Goal: Information Seeking & Learning: Learn about a topic

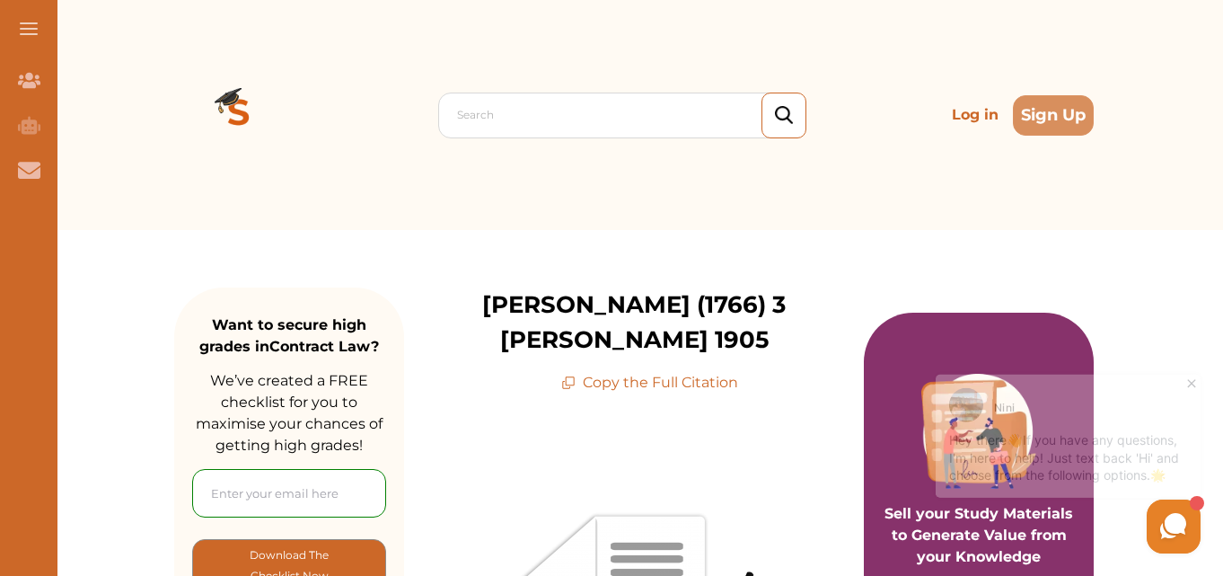
click at [1192, 382] on icon at bounding box center [1192, 376] width 18 height 18
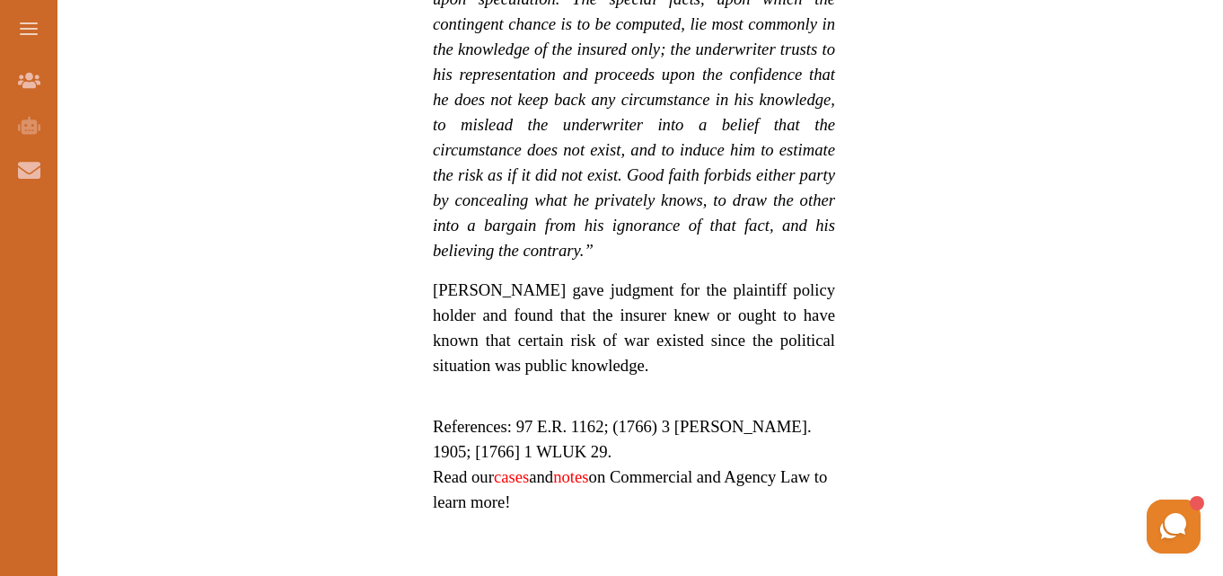
scroll to position [1721, 0]
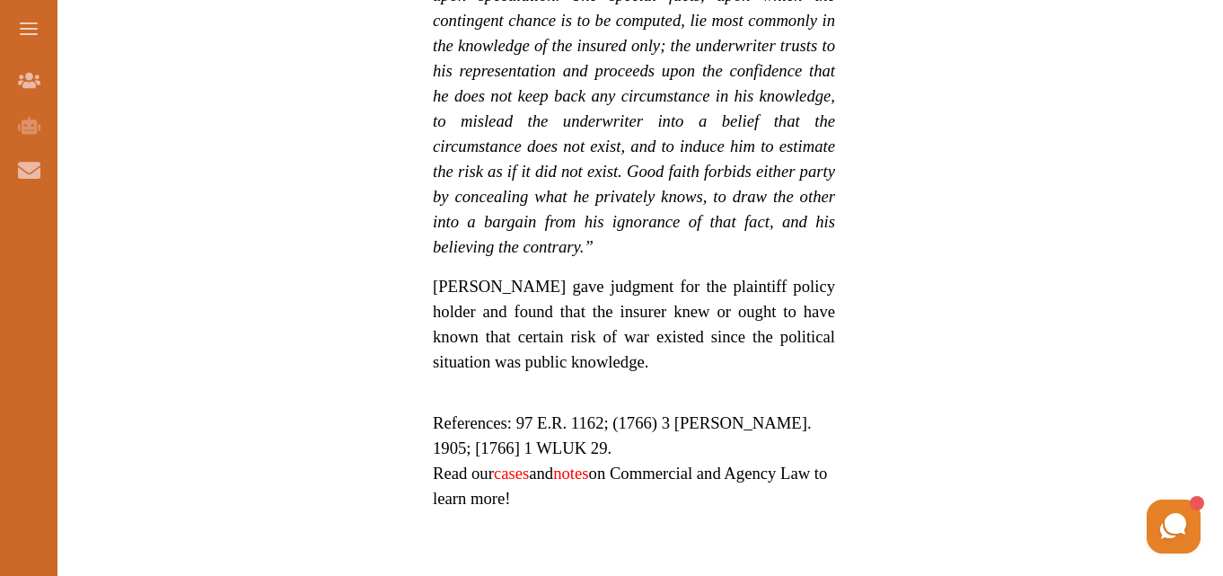
click at [519, 413] on span "References: 97 E.R. 1162; (1766) 3 [PERSON_NAME]. 1905; [1766] 1 WLUK 29." at bounding box center [622, 435] width 379 height 44
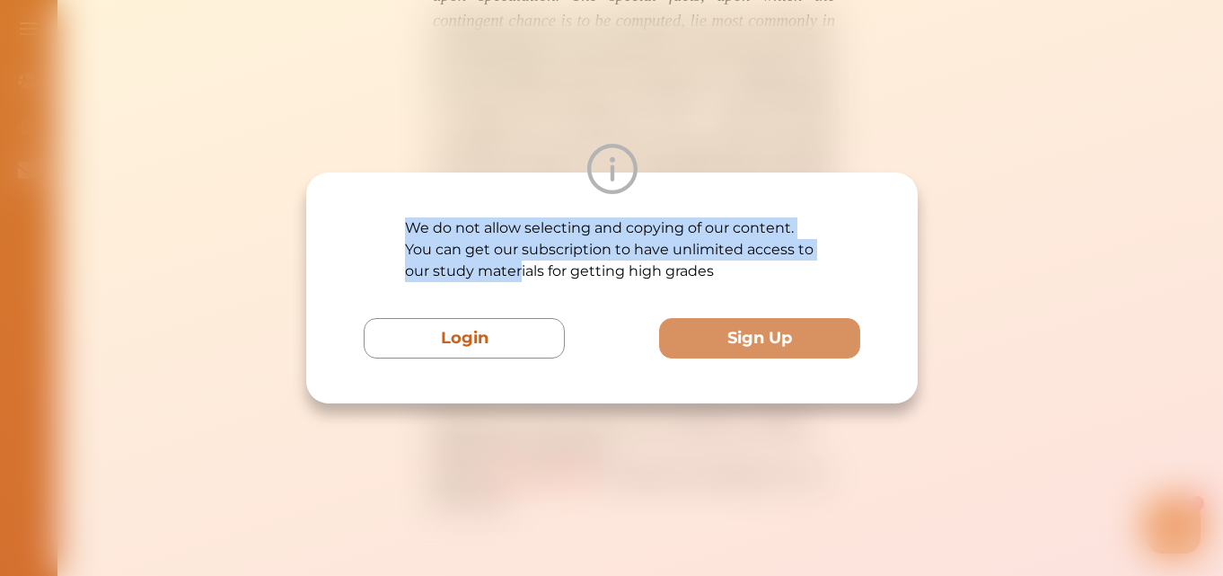
drag, startPoint x: 519, startPoint y: 282, endPoint x: 390, endPoint y: 223, distance: 142.2
click at [390, 223] on div "We do not allow selecting and copying of our content. You can get our subscript…" at bounding box center [612, 287] width 497 height 141
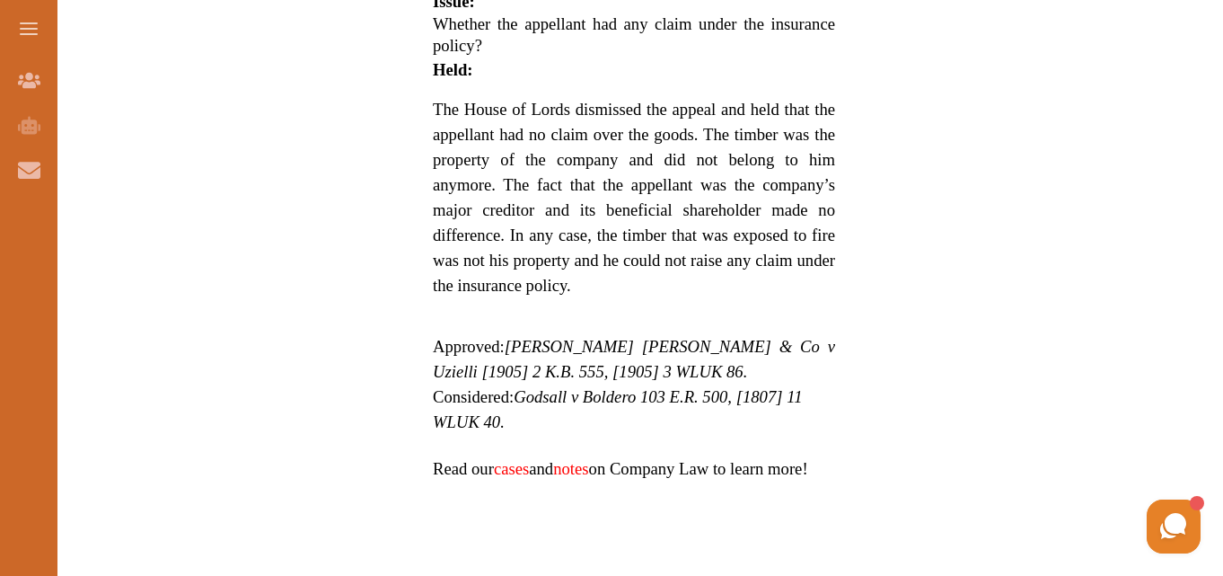
scroll to position [1167, 0]
